Goal: Find specific page/section: Find specific page/section

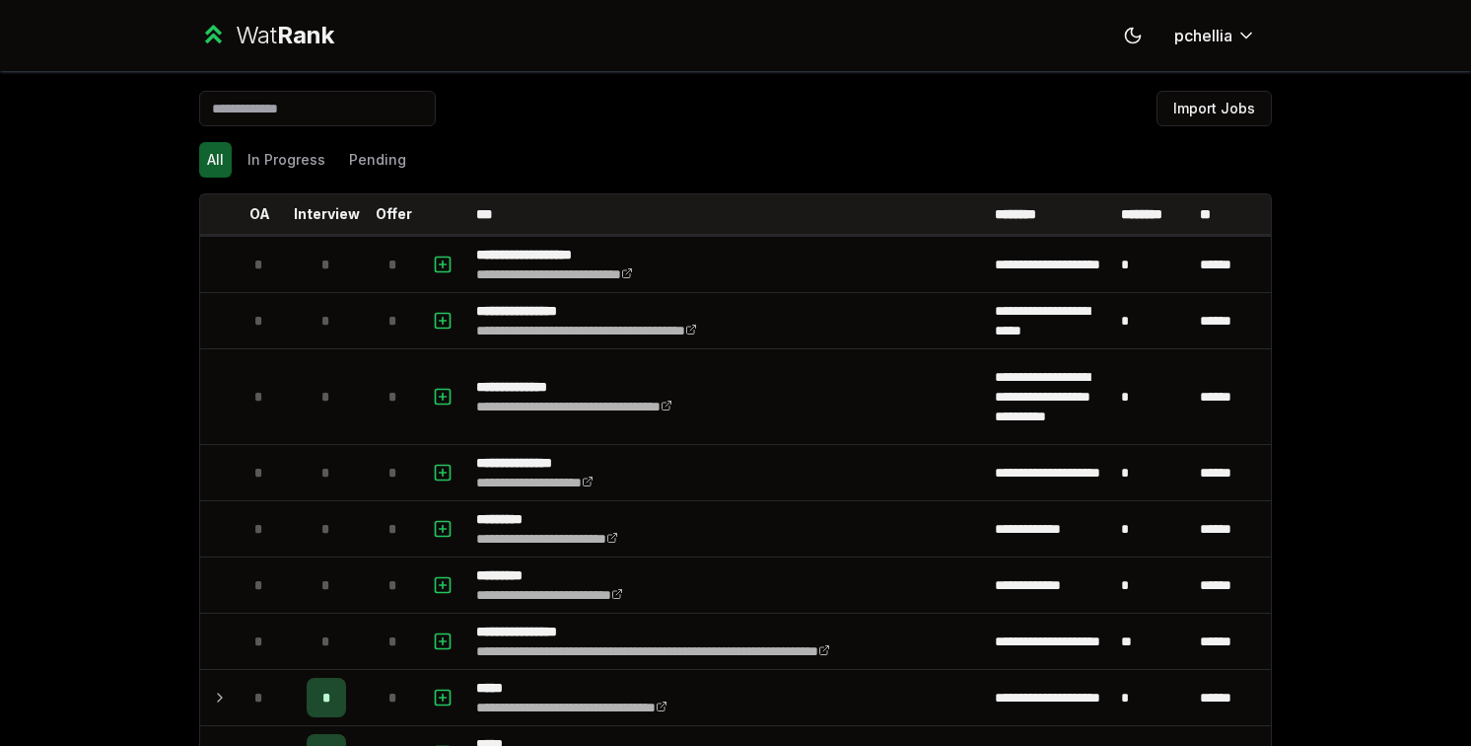
click at [377, 122] on input at bounding box center [317, 109] width 237 height 36
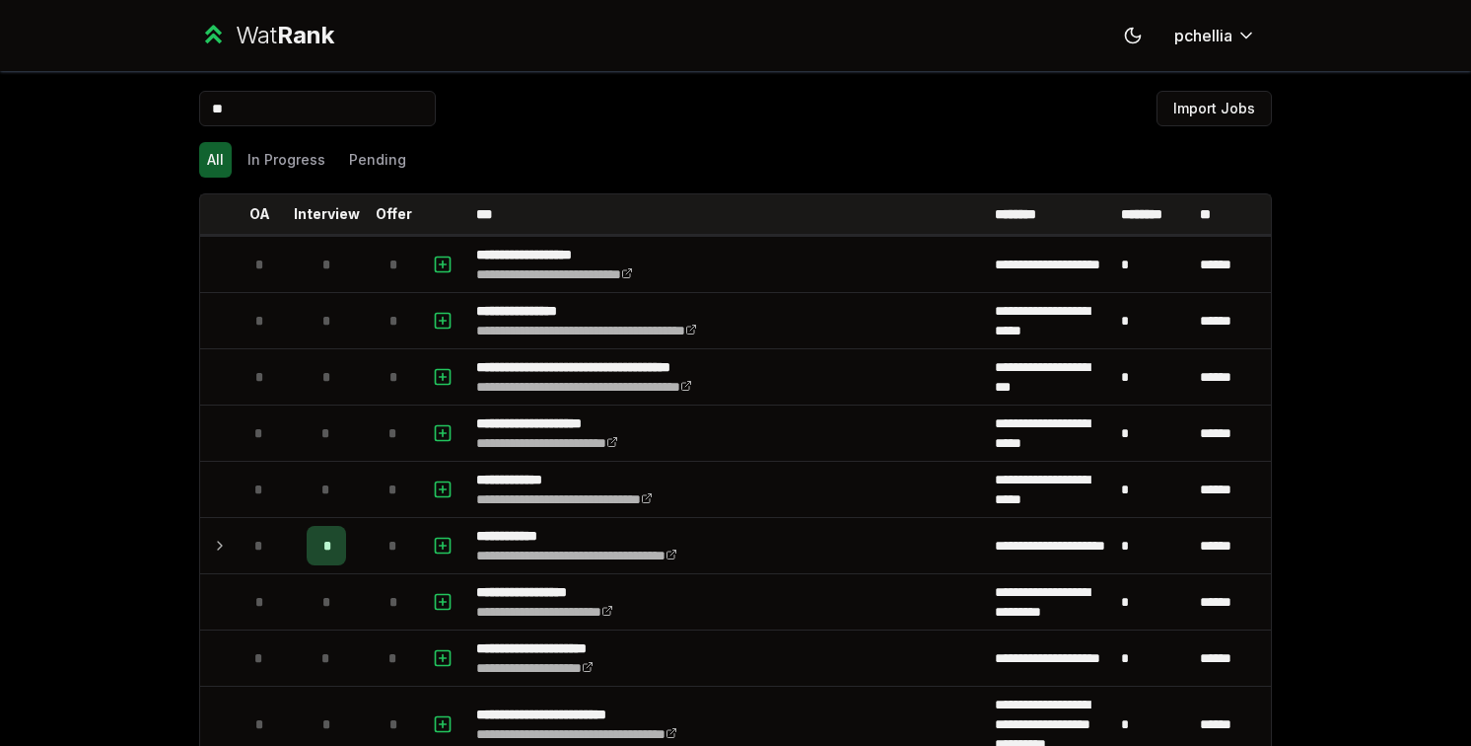
type input "*"
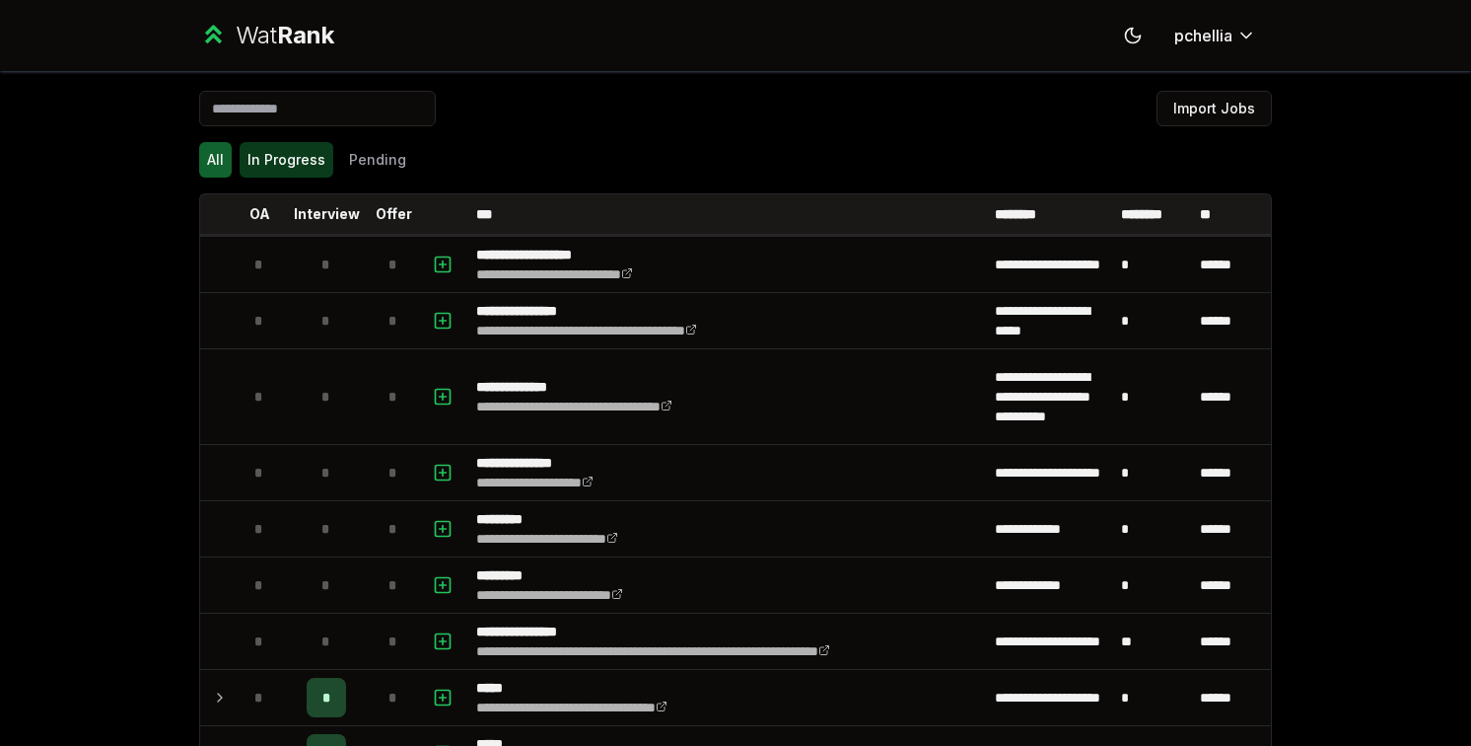
click at [288, 161] on button "In Progress" at bounding box center [287, 160] width 94 height 36
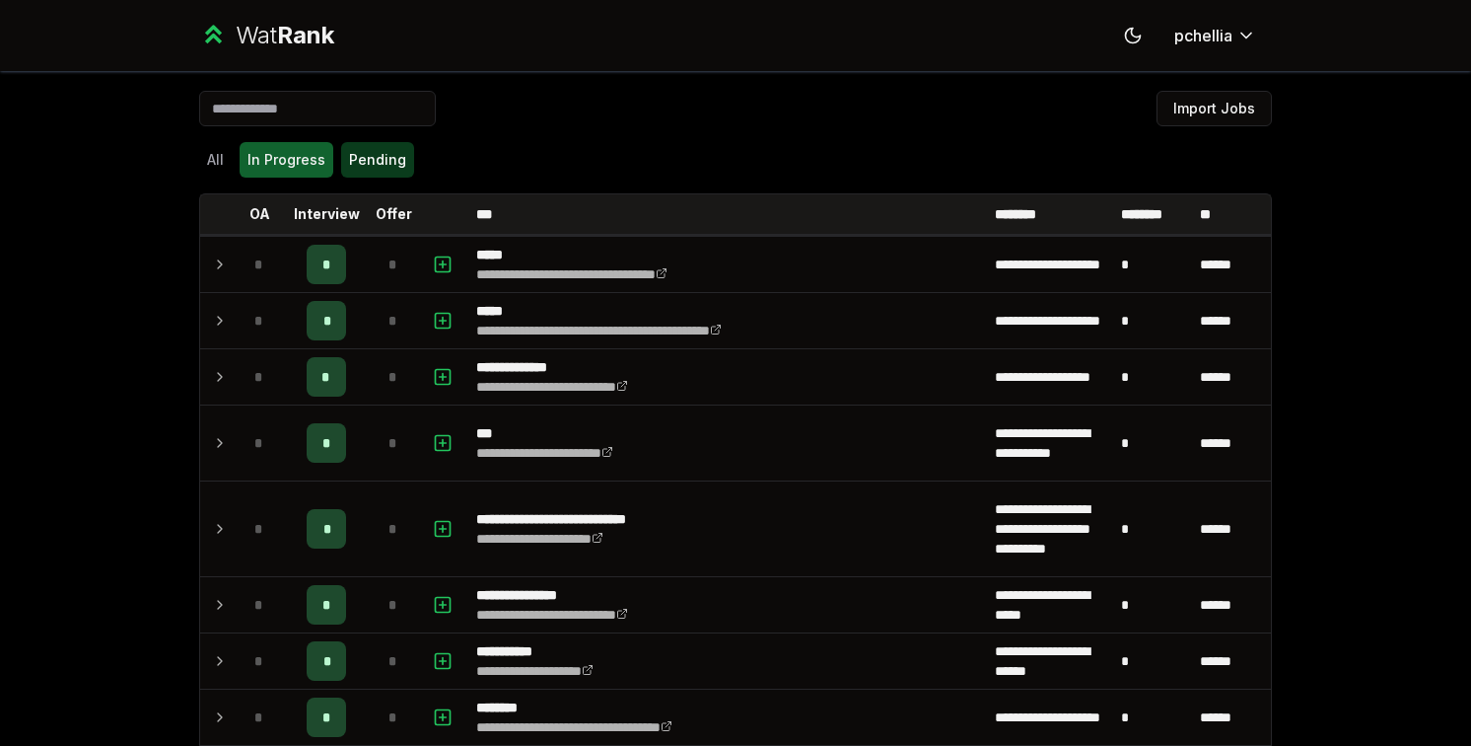
click at [383, 149] on button "Pending" at bounding box center [377, 160] width 73 height 36
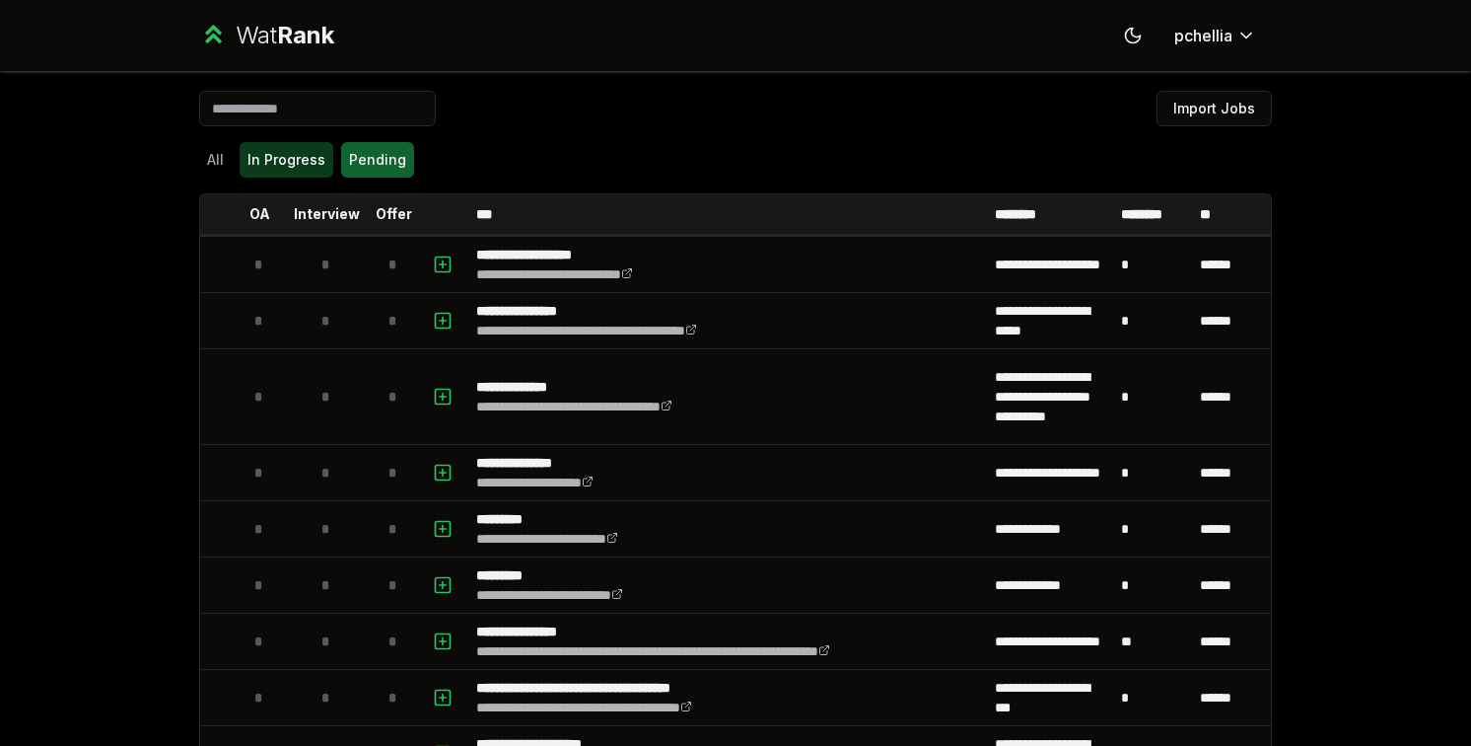
click at [267, 158] on button "In Progress" at bounding box center [287, 160] width 94 height 36
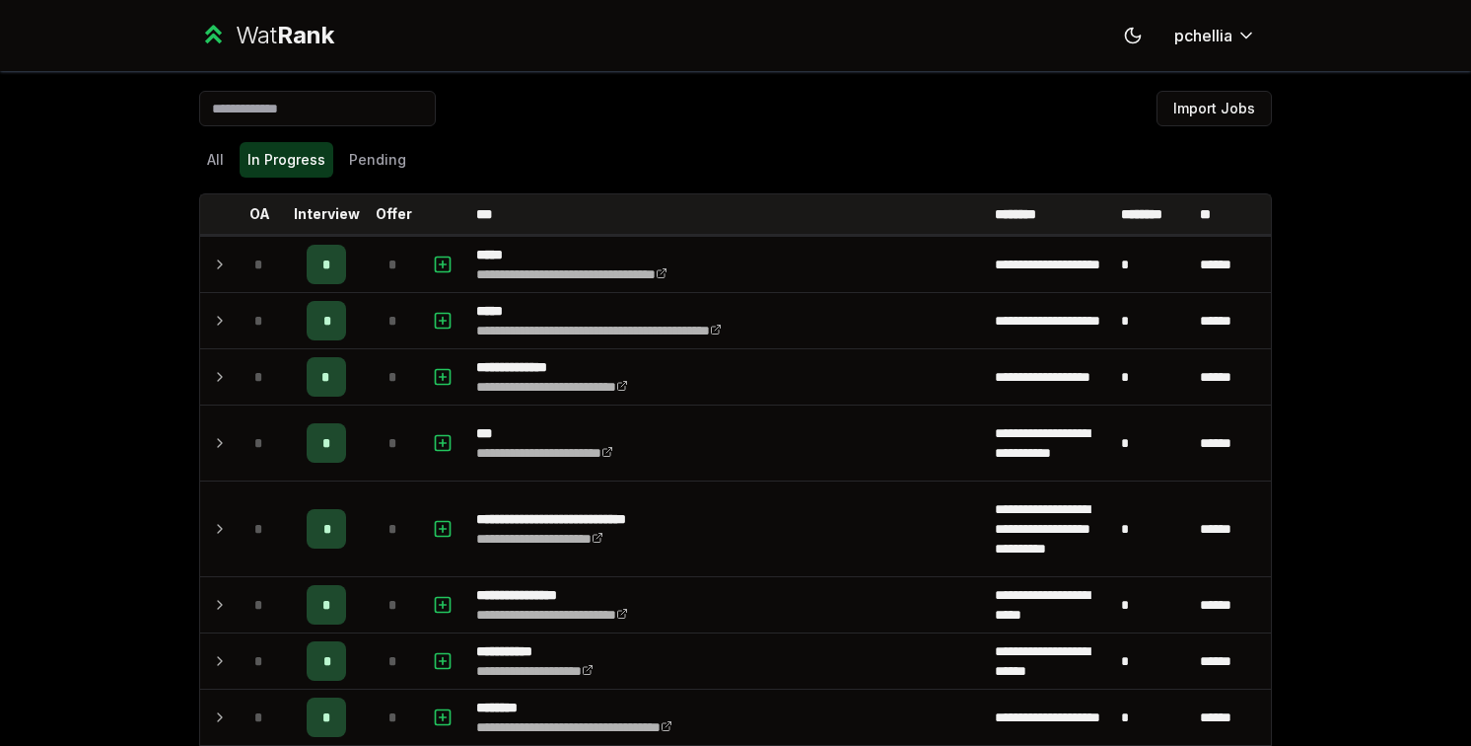
click at [240, 152] on button "In Progress" at bounding box center [287, 160] width 94 height 36
click at [200, 157] on button "All" at bounding box center [215, 160] width 33 height 36
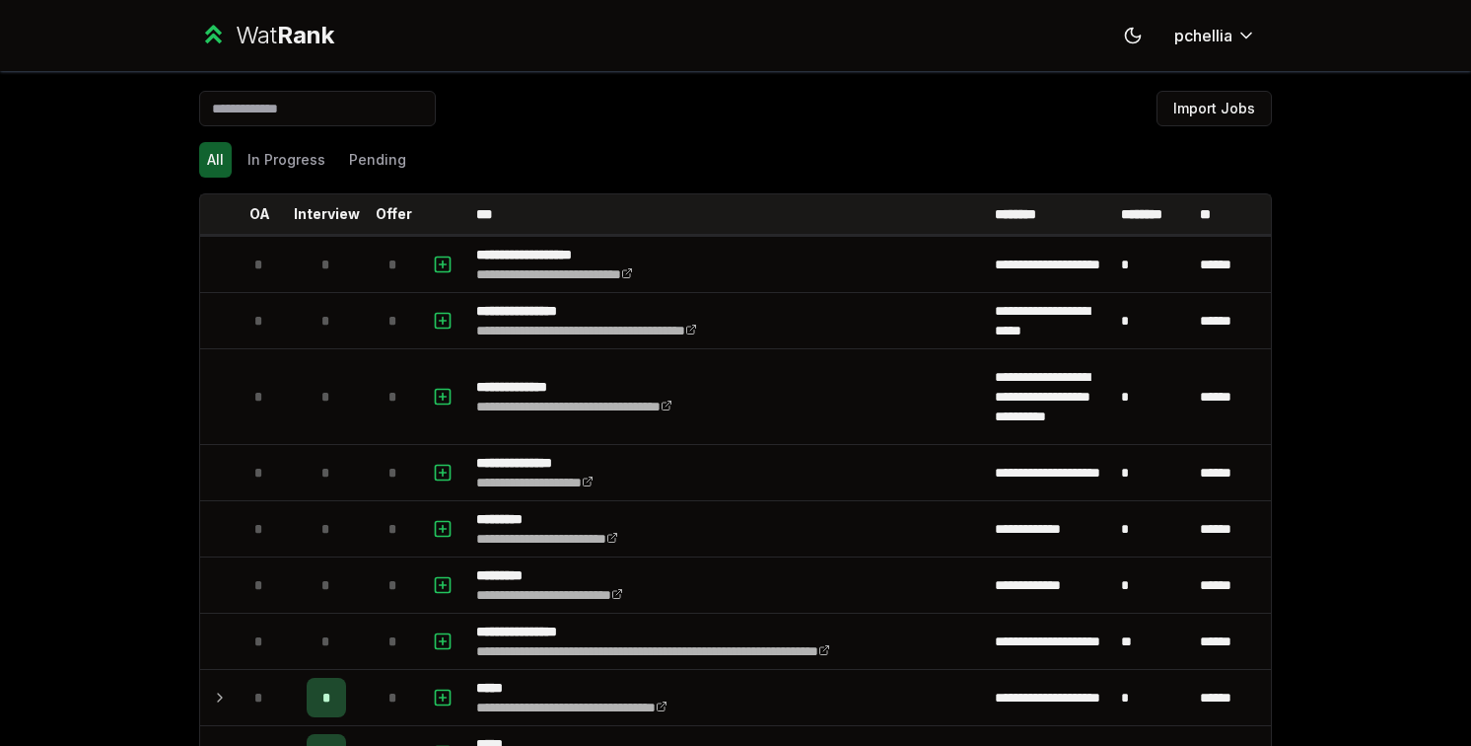
click at [346, 102] on input at bounding box center [317, 109] width 237 height 36
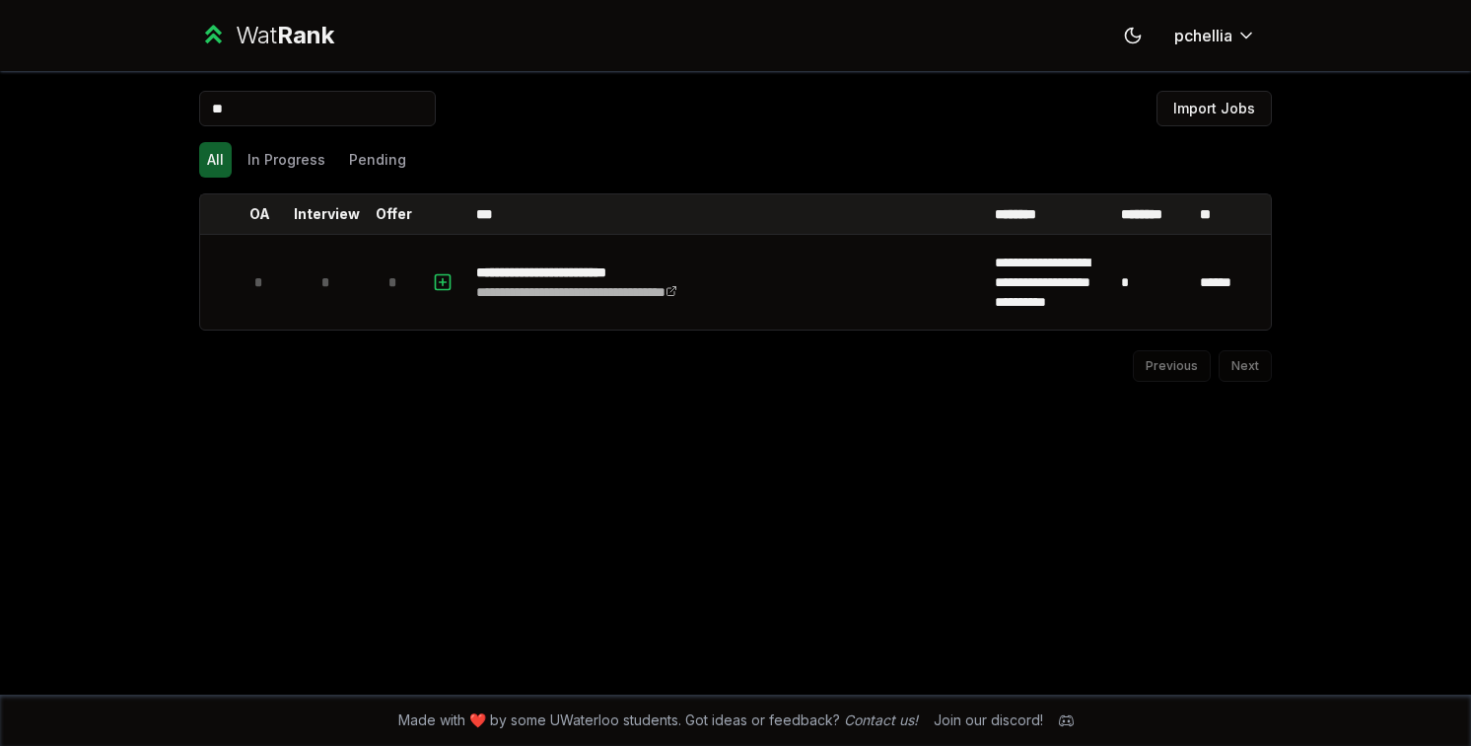
type input "*"
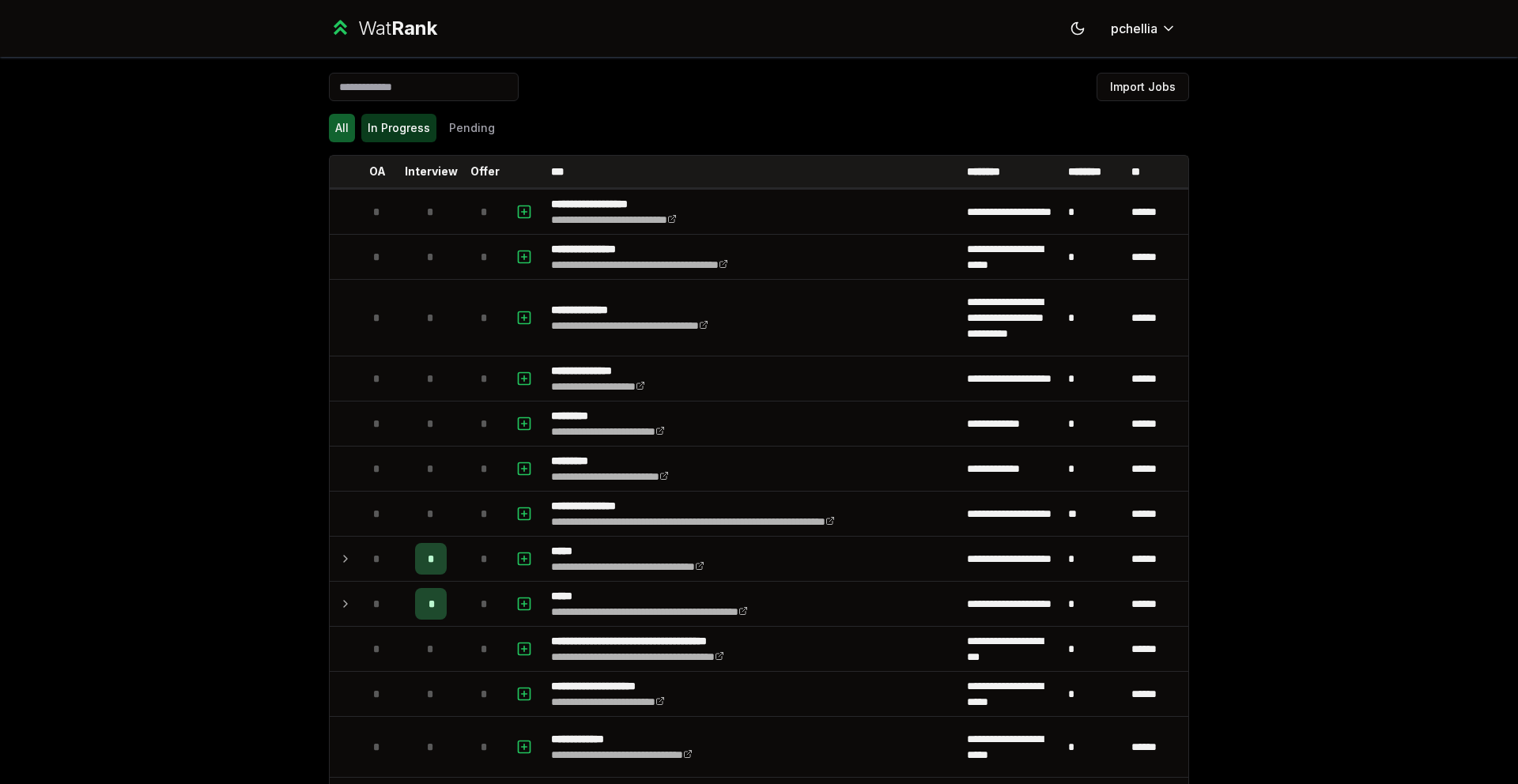
click at [415, 141] on button "In Progress" at bounding box center [399, 128] width 75 height 29
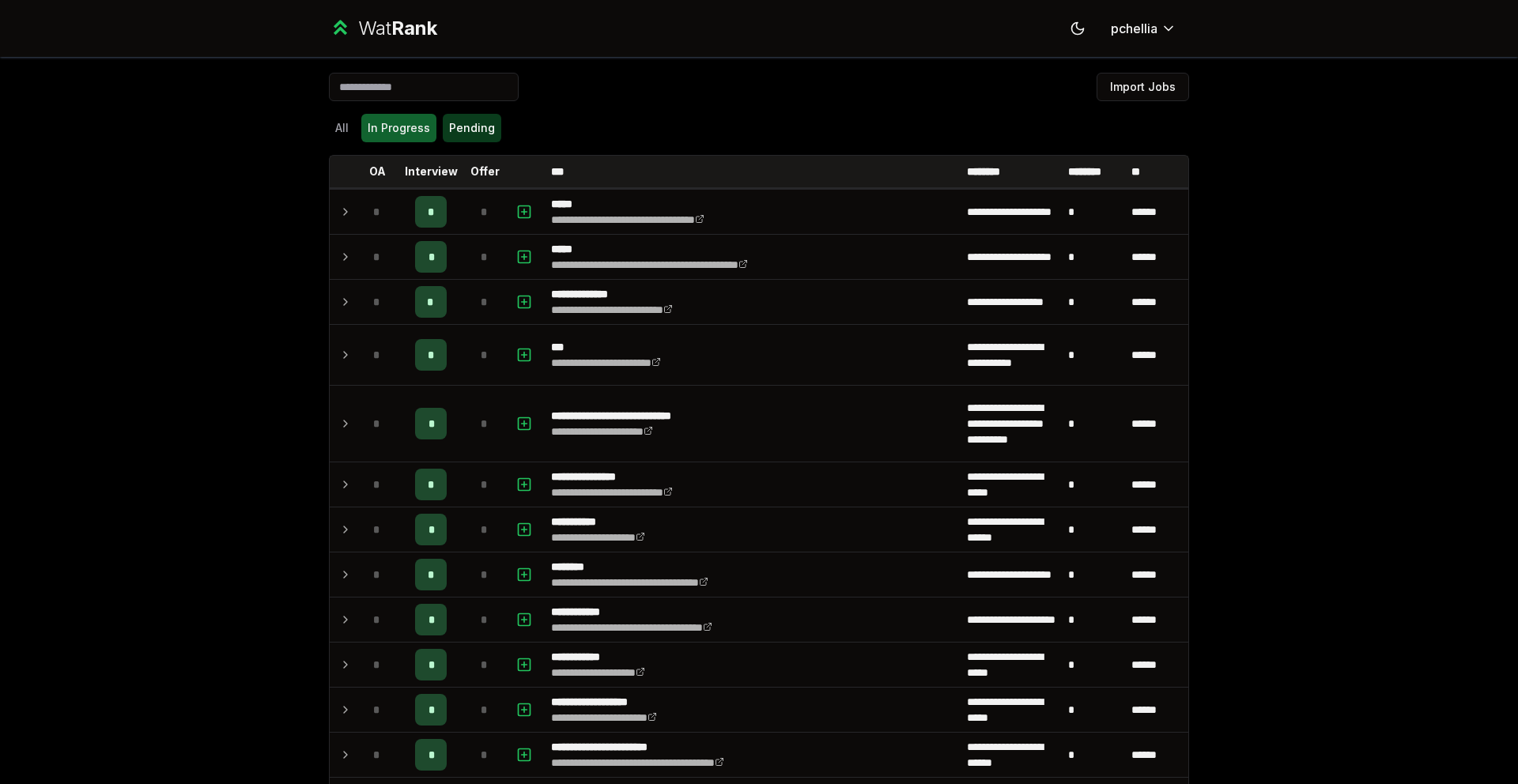
click at [465, 136] on button "Pending" at bounding box center [472, 128] width 59 height 29
